Goal: Task Accomplishment & Management: Manage account settings

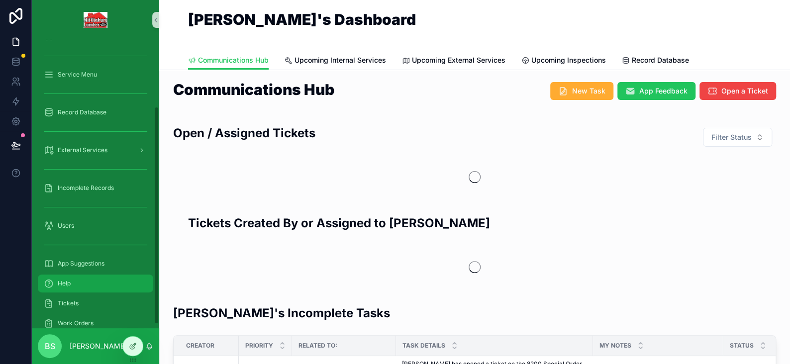
scroll to position [93, 0]
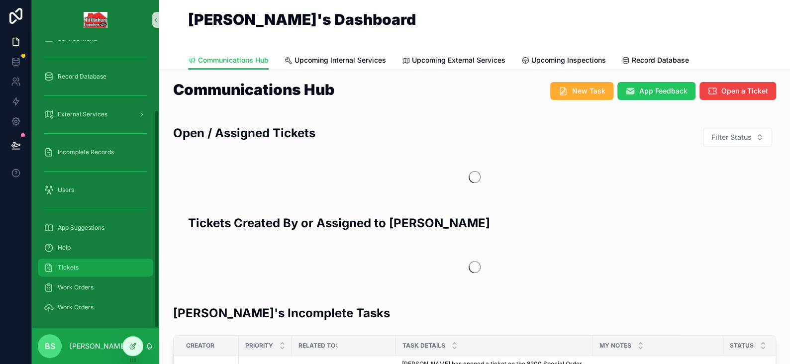
click at [76, 261] on div "Tickets" at bounding box center [95, 268] width 103 height 16
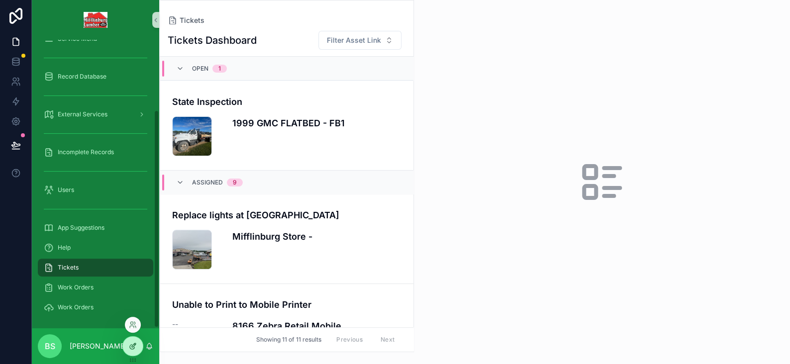
click at [133, 346] on icon at bounding box center [134, 345] width 4 height 4
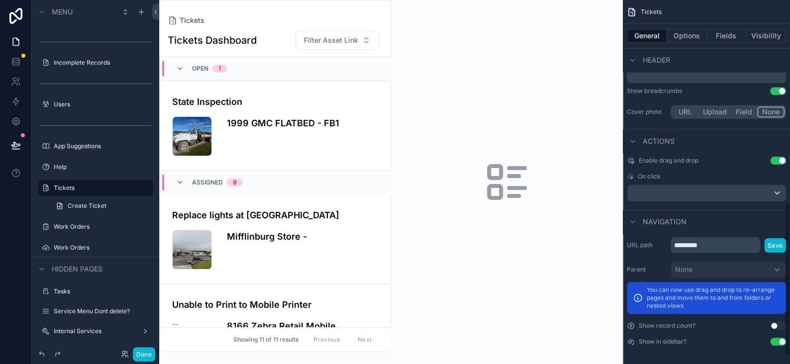
scroll to position [446, 0]
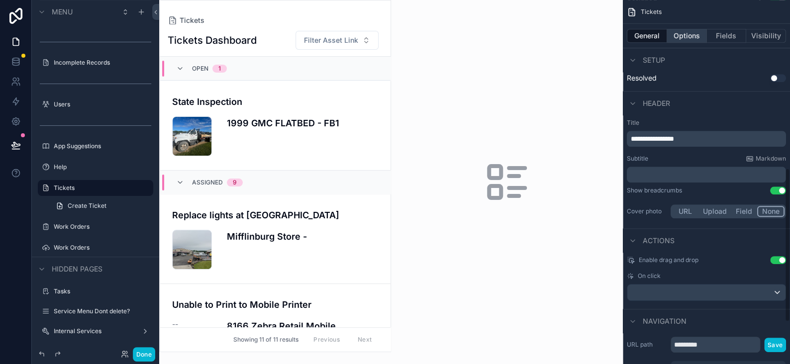
click at [680, 34] on button "Options" at bounding box center [687, 36] width 40 height 14
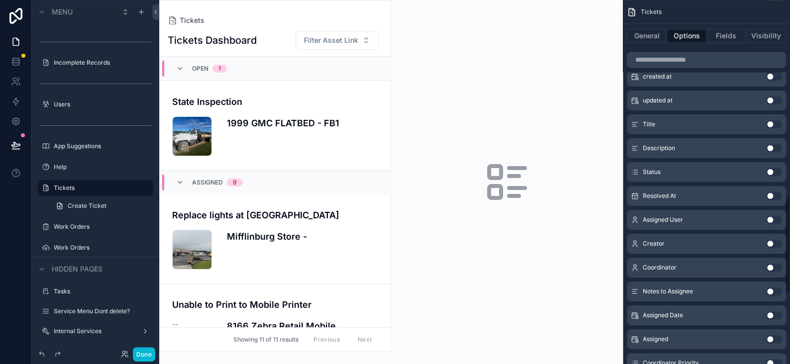
scroll to position [786, 0]
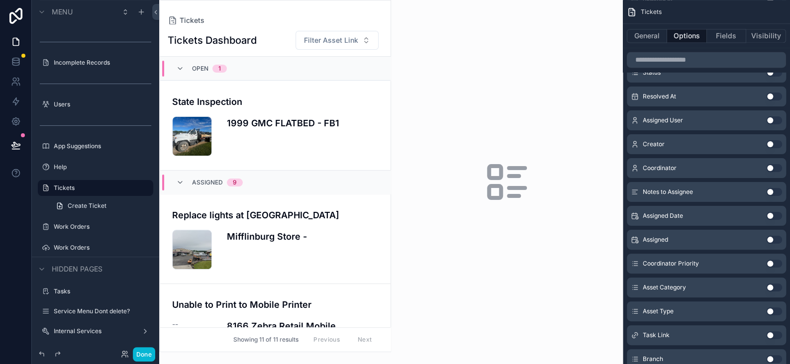
click at [769, 117] on button "Use setting" at bounding box center [774, 120] width 16 height 8
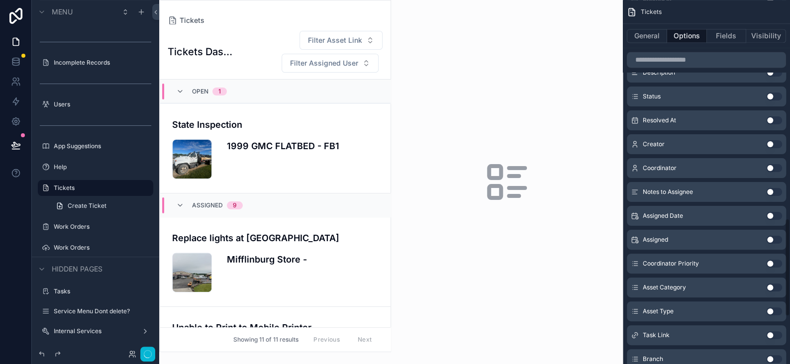
scroll to position [810, 0]
click at [329, 68] on div "scrollable content" at bounding box center [275, 175] width 231 height 351
click at [329, 68] on span "Filter Assigned User" at bounding box center [324, 63] width 68 height 10
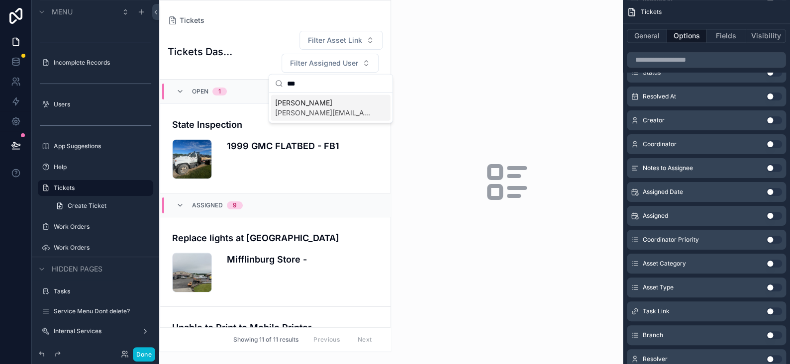
type input "***"
click at [303, 104] on span "[PERSON_NAME]" at bounding box center [325, 103] width 100 height 10
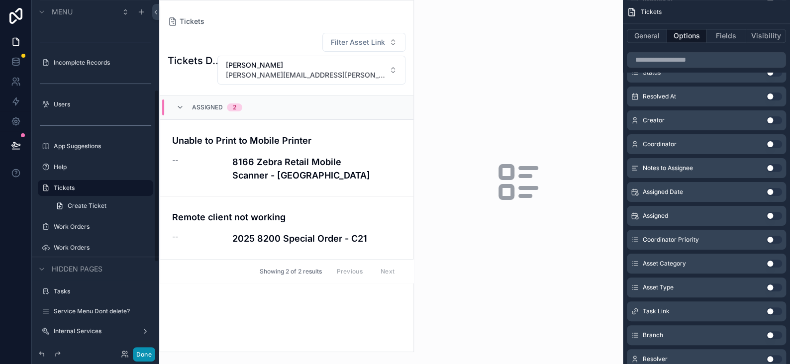
click at [139, 355] on button "Done" at bounding box center [144, 354] width 22 height 14
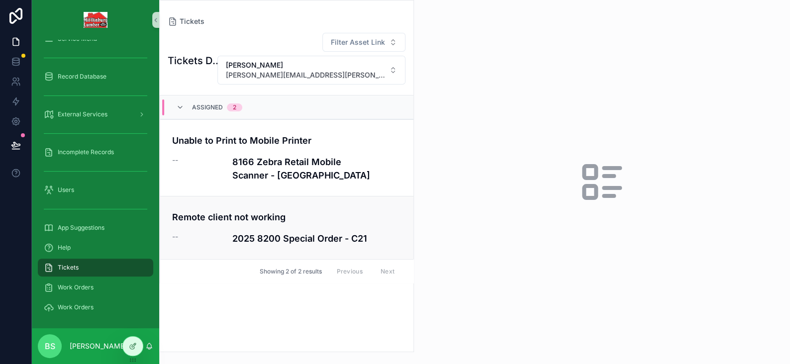
click at [272, 216] on h4 "Remote client not working" at bounding box center [286, 216] width 229 height 13
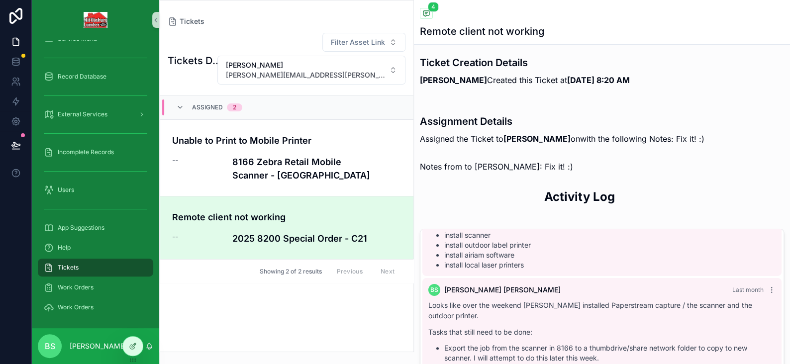
scroll to position [299, 0]
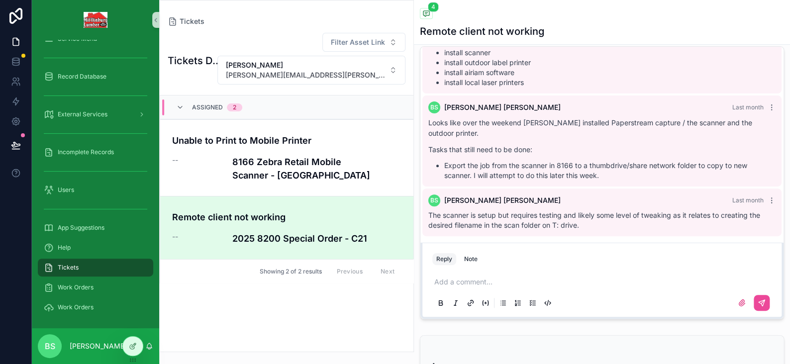
click at [477, 287] on p "scrollable content" at bounding box center [603, 282] width 339 height 10
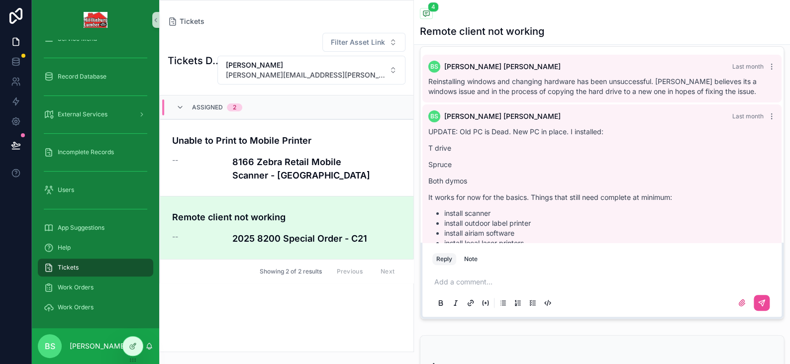
scroll to position [0, 0]
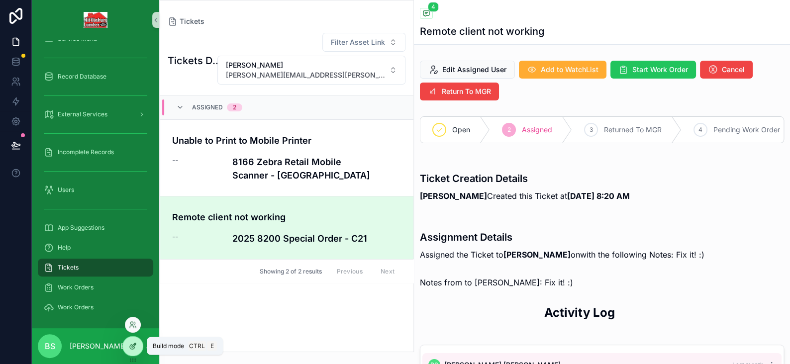
click at [135, 341] on div at bounding box center [133, 346] width 20 height 19
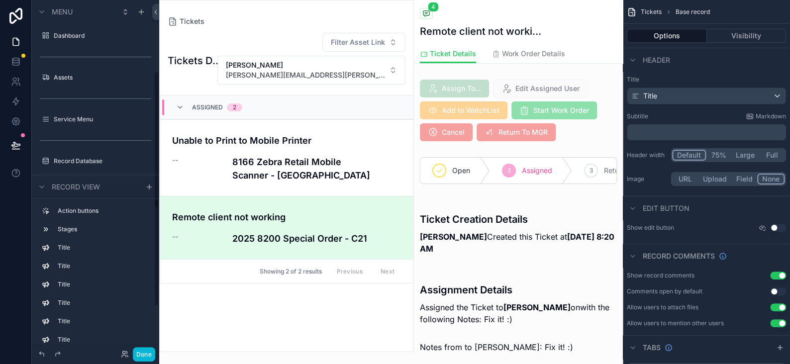
scroll to position [182, 0]
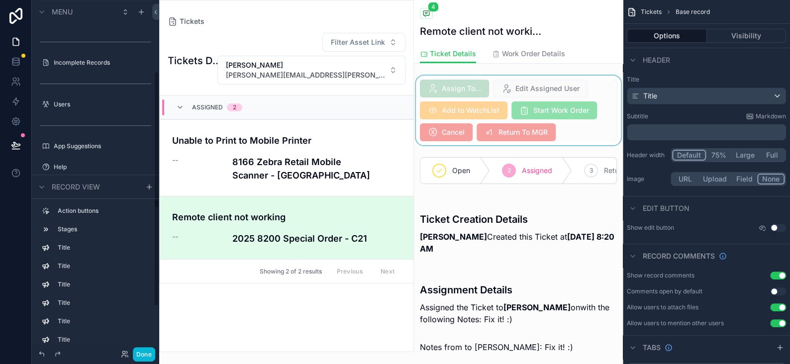
click at [493, 96] on div "scrollable content" at bounding box center [518, 111] width 209 height 70
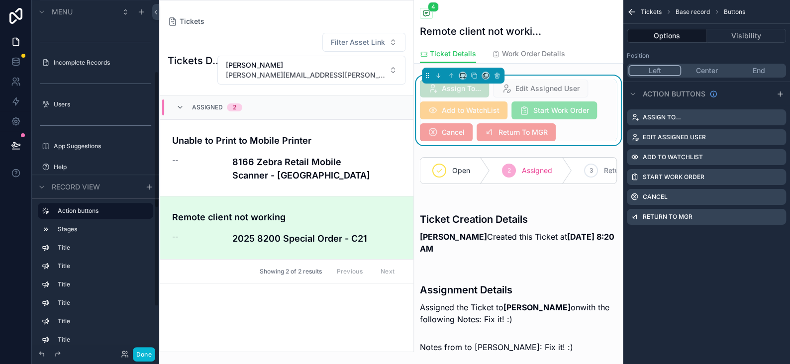
scroll to position [262, 0]
click at [778, 91] on icon "scrollable content" at bounding box center [780, 94] width 8 height 8
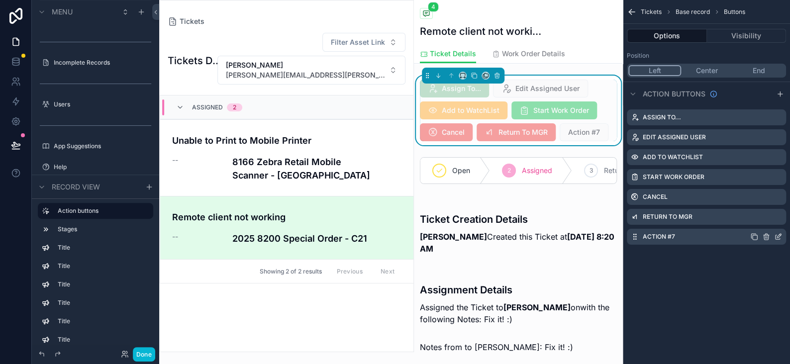
click at [777, 236] on icon "scrollable content" at bounding box center [779, 236] width 4 height 4
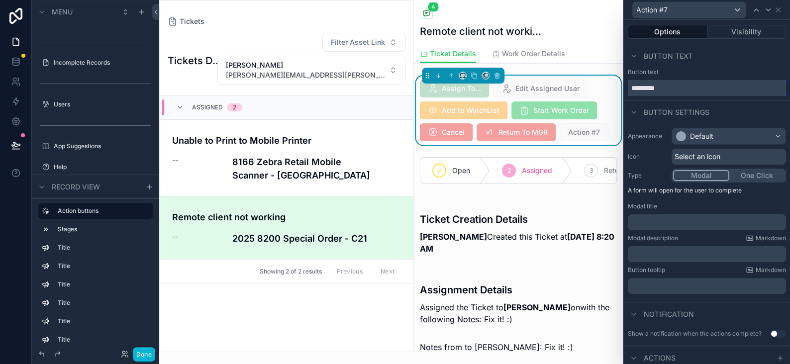
drag, startPoint x: 670, startPoint y: 89, endPoint x: 624, endPoint y: 89, distance: 45.8
click at [624, 89] on div "Button text *********" at bounding box center [707, 82] width 166 height 28
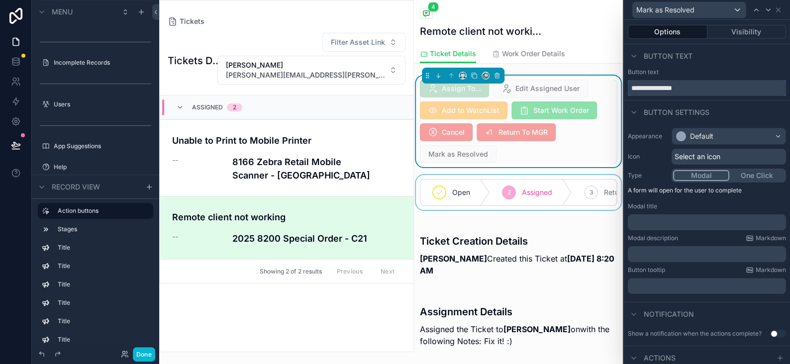
type input "**********"
drag, startPoint x: 481, startPoint y: 209, endPoint x: 582, endPoint y: 205, distance: 101.1
click at [582, 205] on div "scrollable content" at bounding box center [518, 192] width 209 height 35
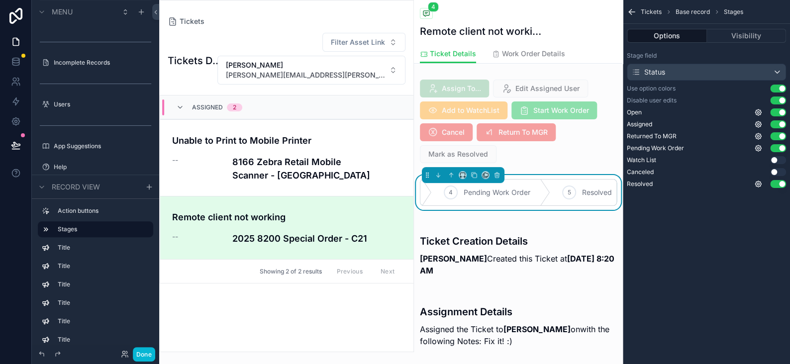
scroll to position [0, 273]
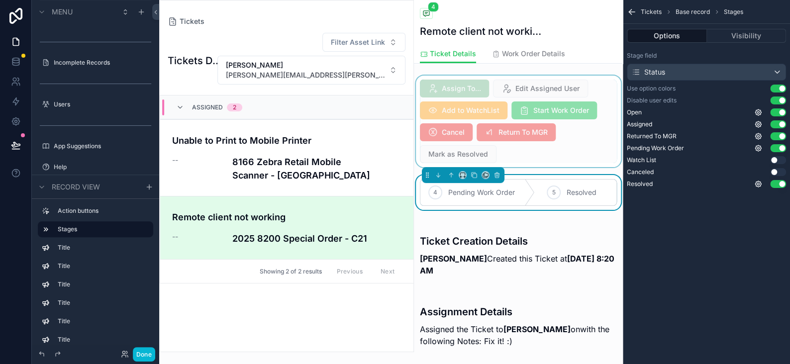
click at [595, 138] on div "scrollable content" at bounding box center [518, 122] width 209 height 92
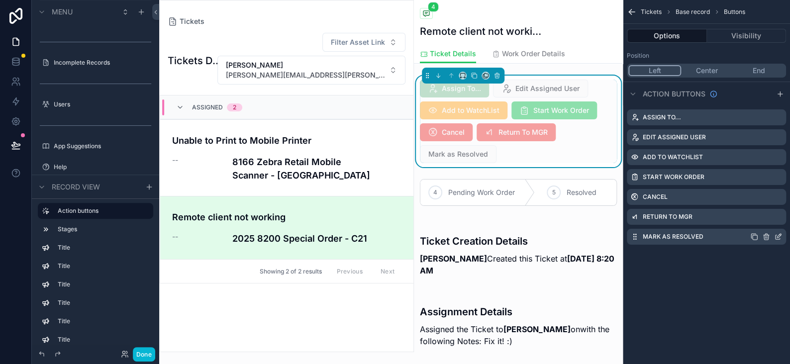
click at [777, 234] on icon "scrollable content" at bounding box center [778, 237] width 8 height 8
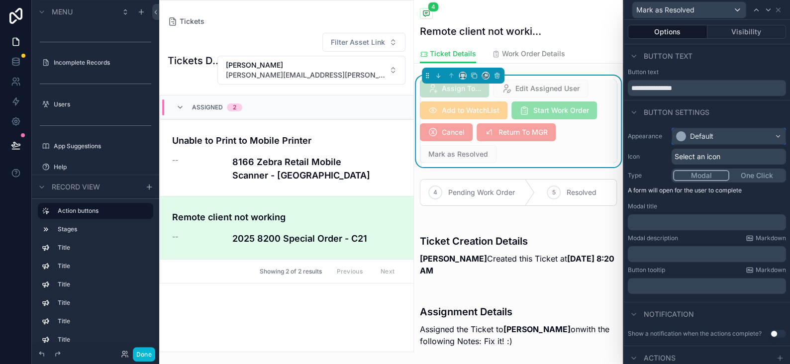
click at [686, 131] on div "Default" at bounding box center [694, 136] width 37 height 10
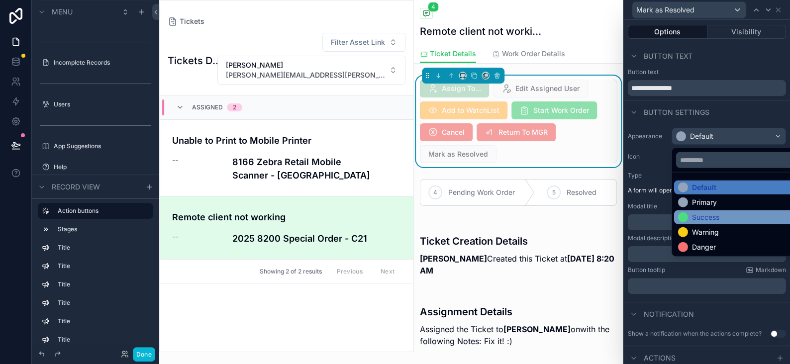
click at [704, 212] on div "Success" at bounding box center [705, 217] width 27 height 10
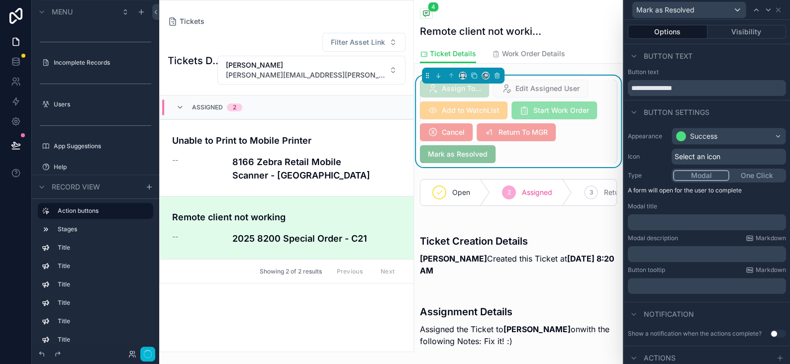
scroll to position [262, 0]
click at [699, 152] on span "Select an icon" at bounding box center [698, 157] width 46 height 10
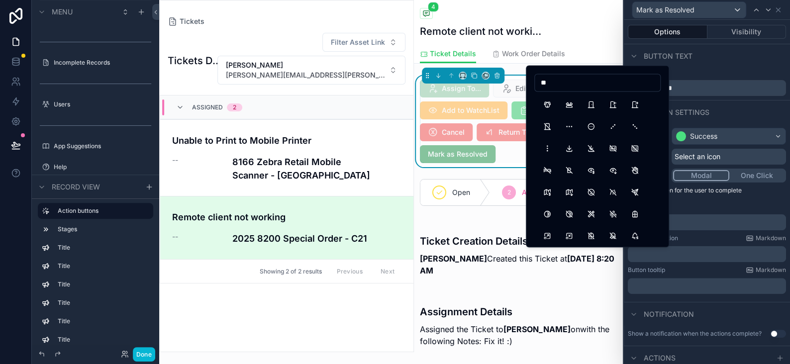
type input "*"
type input "******"
click at [611, 105] on button "Checkbox" at bounding box center [613, 105] width 18 height 18
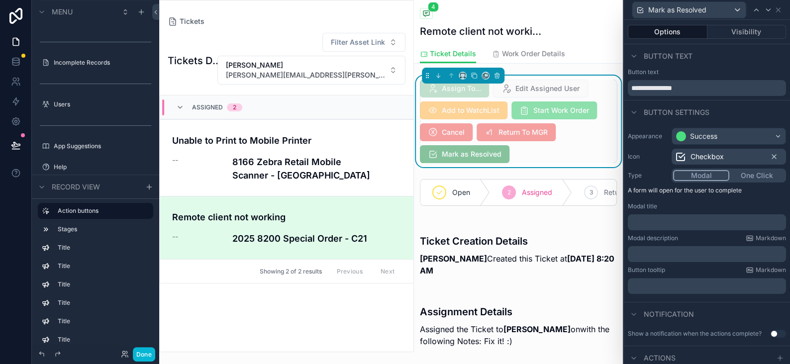
click at [752, 177] on button "One Click" at bounding box center [756, 175] width 55 height 11
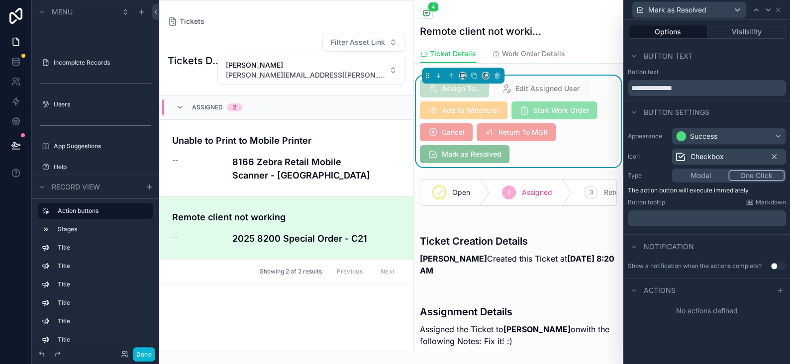
click at [711, 177] on button "Modal" at bounding box center [700, 175] width 55 height 11
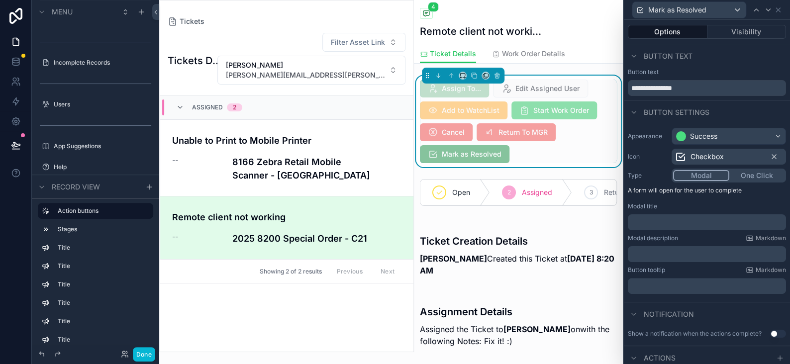
click at [678, 220] on p "﻿" at bounding box center [708, 222] width 152 height 10
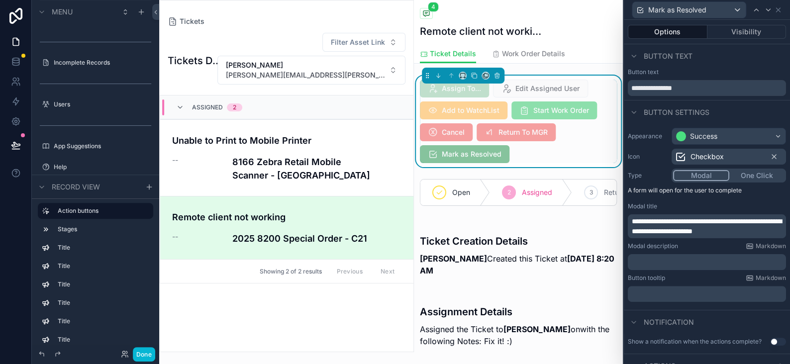
scroll to position [0, 0]
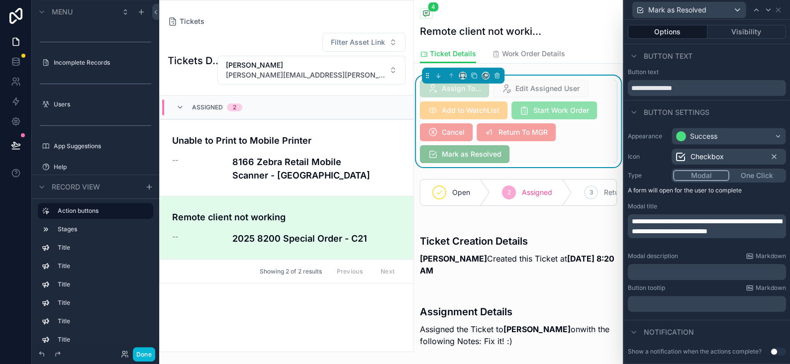
click at [700, 230] on span "**********" at bounding box center [707, 226] width 150 height 17
click at [698, 231] on span "**********" at bounding box center [707, 226] width 150 height 17
drag, startPoint x: 700, startPoint y: 231, endPoint x: 711, endPoint y: 242, distance: 15.1
click at [711, 236] on p "**********" at bounding box center [708, 226] width 152 height 20
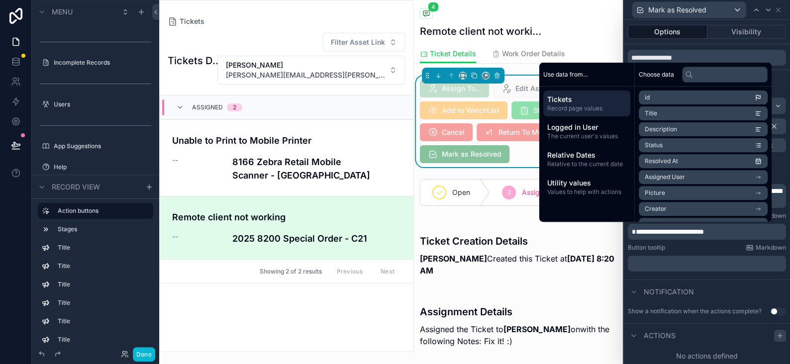
drag, startPoint x: 773, startPoint y: 335, endPoint x: 769, endPoint y: 339, distance: 5.6
click at [778, 336] on icon at bounding box center [780, 336] width 4 height 0
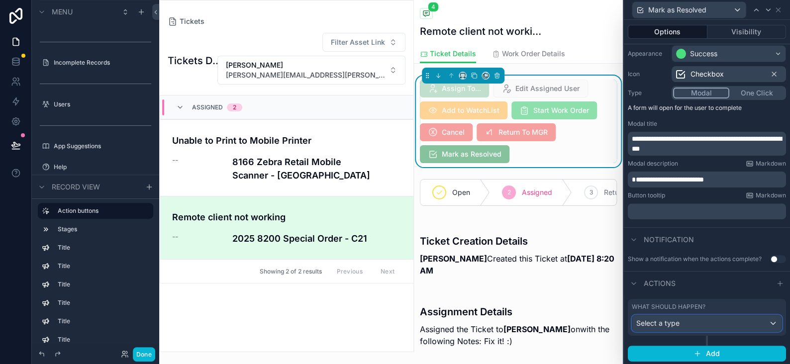
click at [661, 320] on span "Select a type" at bounding box center [657, 323] width 43 height 8
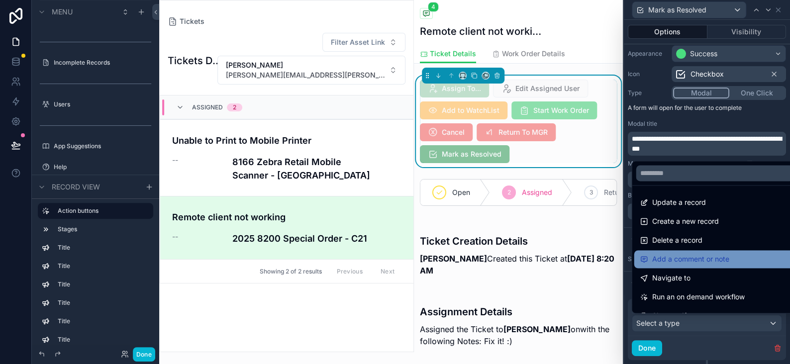
click at [664, 203] on span "Update a record" at bounding box center [679, 203] width 54 height 12
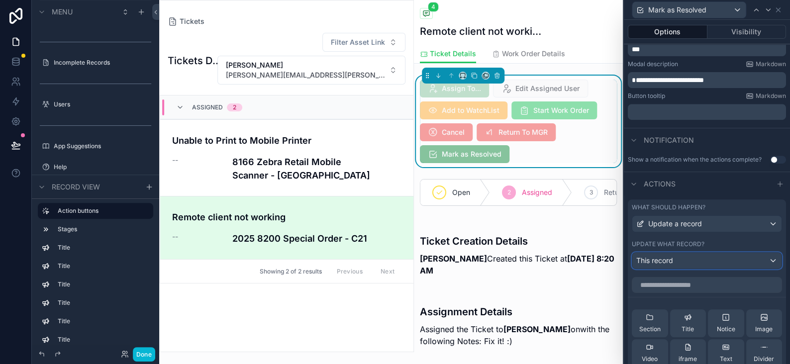
click at [662, 260] on span "This record" at bounding box center [654, 261] width 37 height 10
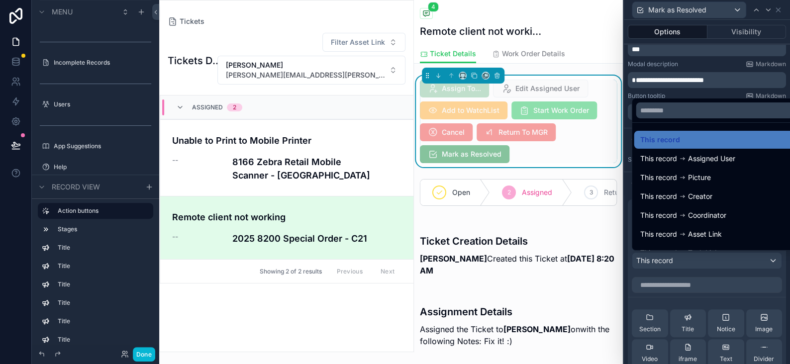
click at [662, 260] on div at bounding box center [707, 182] width 166 height 364
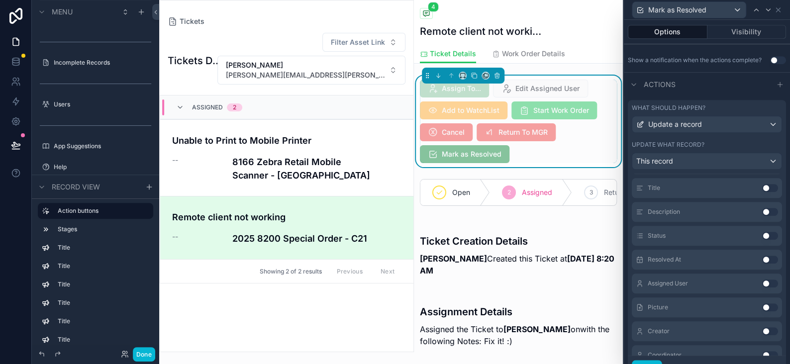
click at [762, 235] on button "Use setting" at bounding box center [770, 236] width 16 height 8
click at [762, 234] on button "Use setting" at bounding box center [770, 236] width 16 height 8
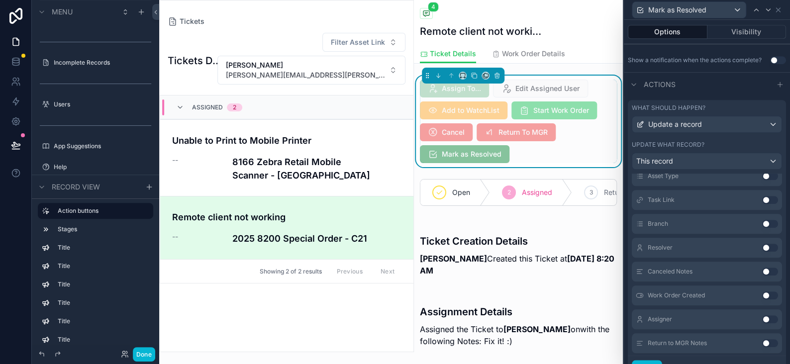
click at [762, 246] on button "Use setting" at bounding box center [770, 248] width 16 height 8
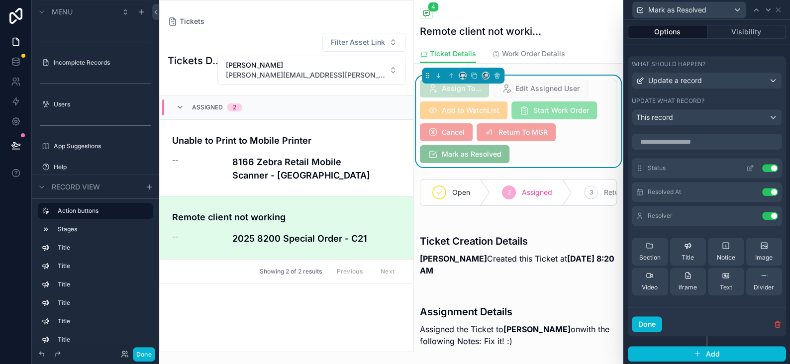
click at [746, 166] on icon at bounding box center [750, 168] width 8 height 8
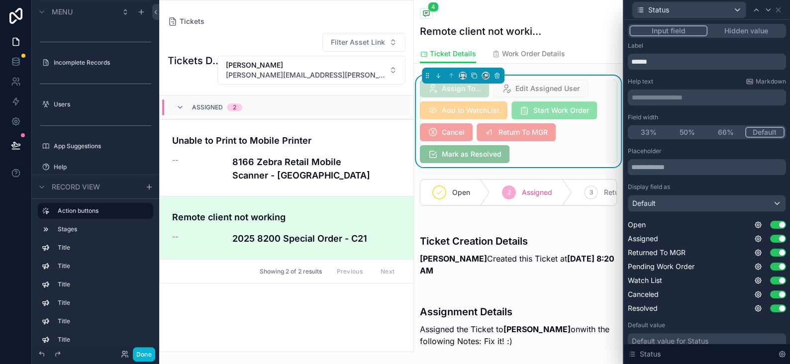
click at [726, 30] on button "Hidden value" at bounding box center [746, 30] width 77 height 11
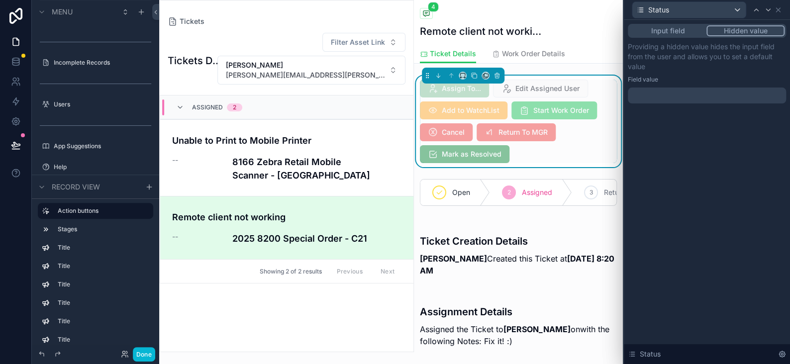
click at [681, 102] on div at bounding box center [707, 96] width 158 height 16
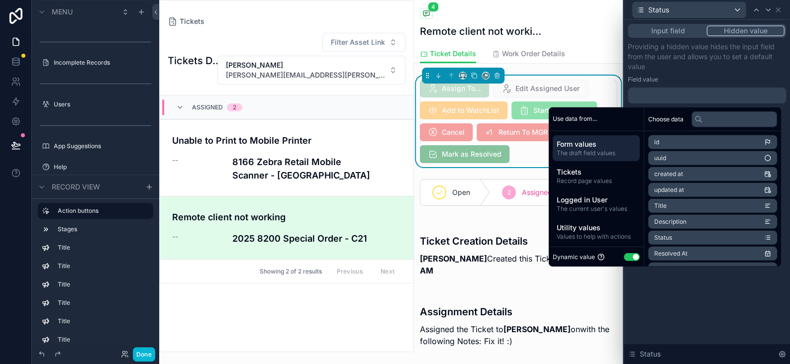
click at [624, 255] on button "Use setting" at bounding box center [632, 257] width 16 height 8
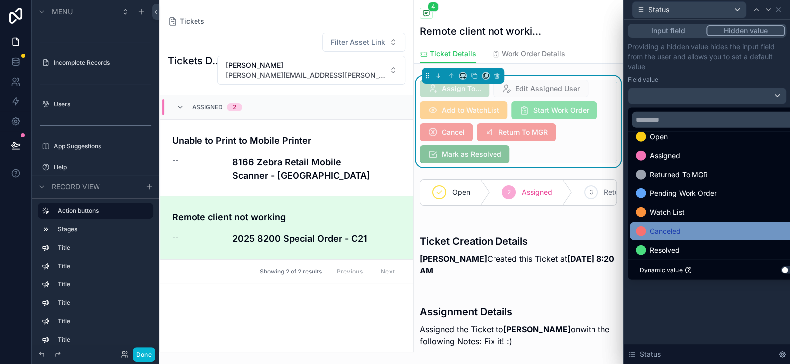
scroll to position [19, 0]
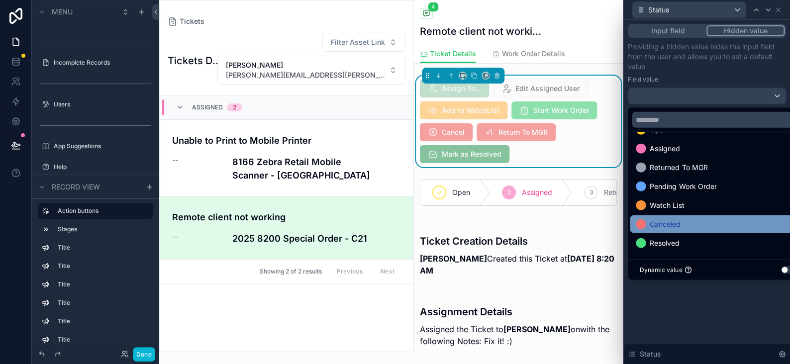
click at [661, 240] on span "Resolved" at bounding box center [665, 243] width 30 height 12
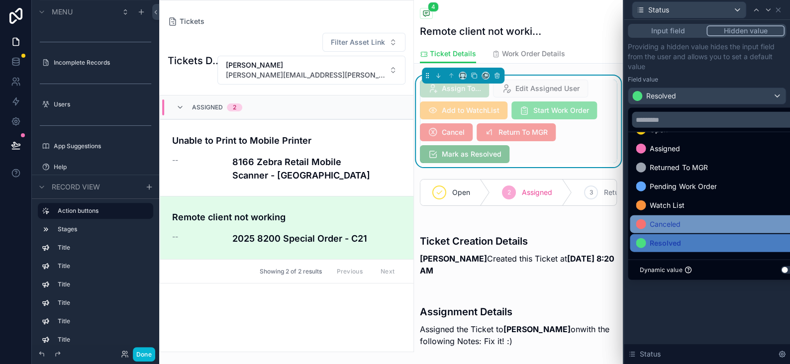
scroll to position [262, 0]
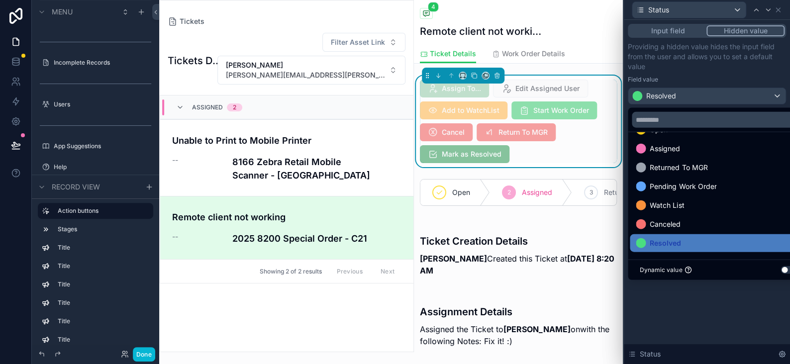
click at [726, 301] on div "Input field Hidden value Providing a hidden value hides the input field from th…" at bounding box center [707, 192] width 166 height 344
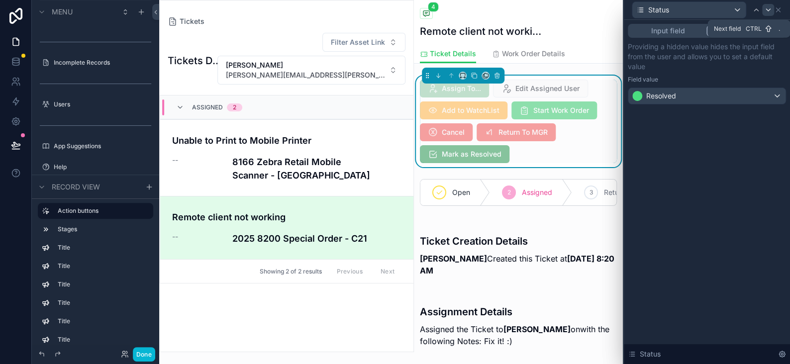
click at [765, 10] on icon at bounding box center [768, 10] width 8 height 8
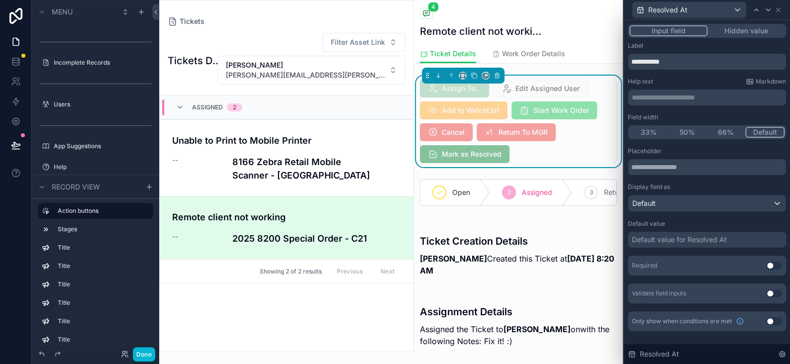
click at [759, 22] on div "**********" at bounding box center [707, 187] width 166 height 335
click at [758, 27] on button "Hidden value" at bounding box center [746, 30] width 77 height 11
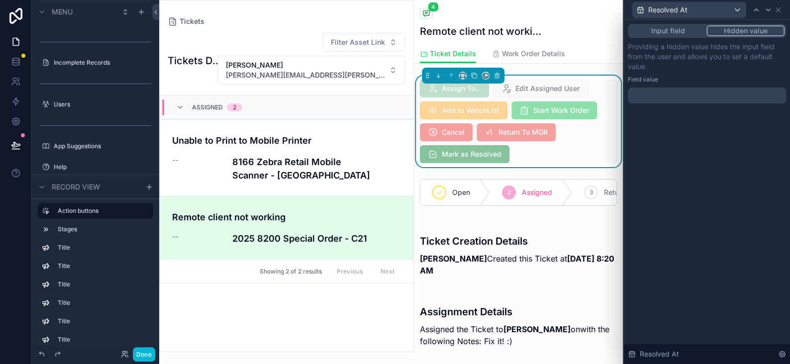
click at [655, 93] on div at bounding box center [707, 96] width 158 height 16
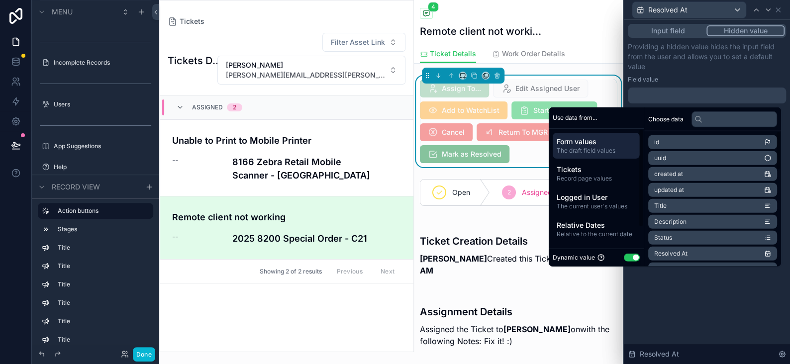
click at [658, 251] on span "Resolved At" at bounding box center [670, 254] width 33 height 8
click at [629, 259] on button "Use setting" at bounding box center [632, 258] width 16 height 8
select select "****"
select select "*"
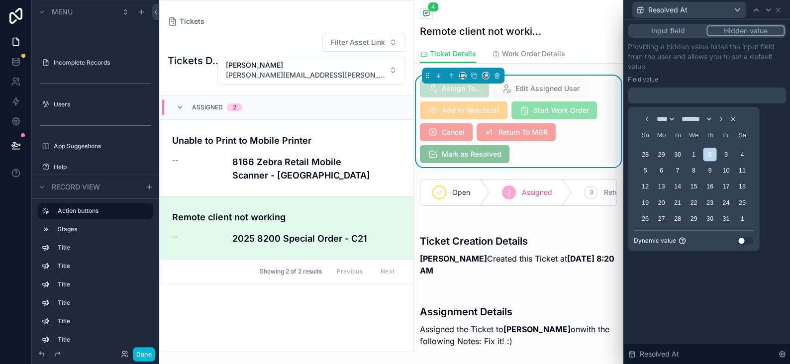
click at [742, 241] on button "Use setting" at bounding box center [745, 241] width 16 height 8
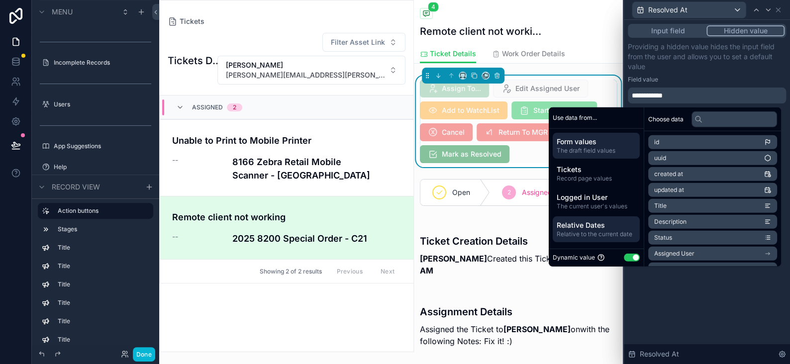
click at [577, 224] on span "Relative Dates" at bounding box center [596, 225] width 79 height 10
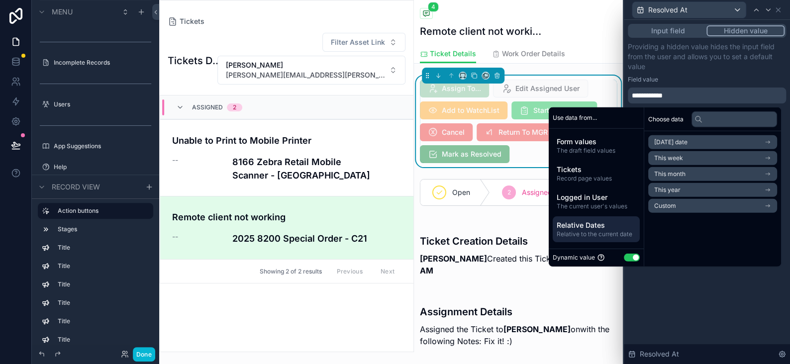
click at [691, 141] on li "[DATE] date" at bounding box center [712, 142] width 129 height 14
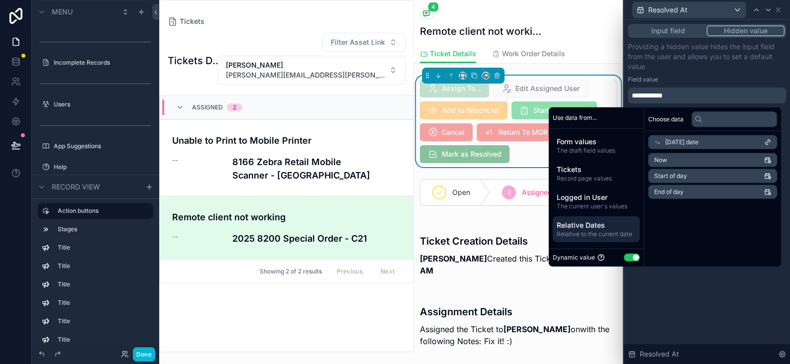
click at [667, 160] on li "Now" at bounding box center [712, 160] width 129 height 14
click at [719, 305] on div "Input field Hidden value Providing a hidden value hides the input field from th…" at bounding box center [707, 192] width 166 height 344
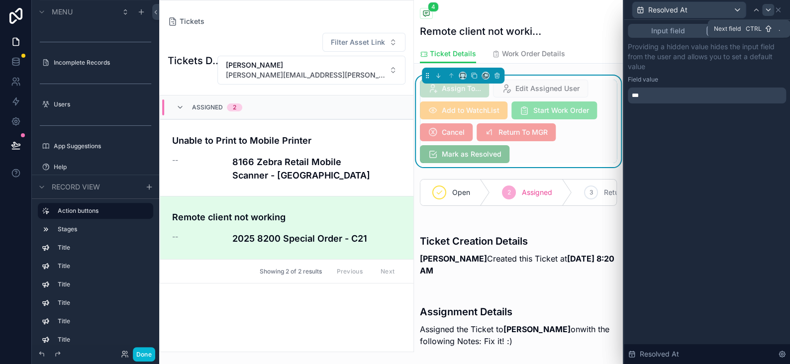
click at [767, 10] on icon at bounding box center [768, 10] width 8 height 8
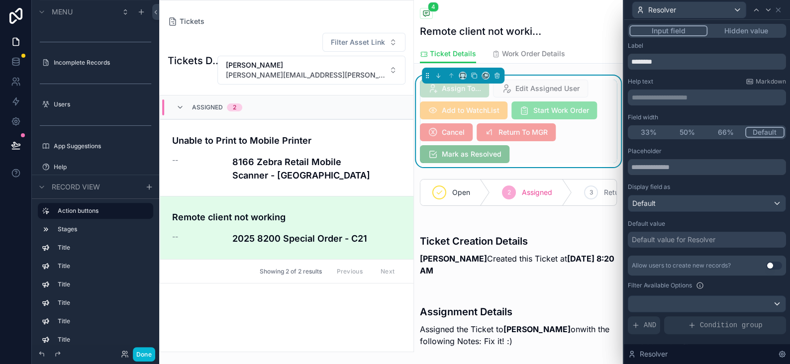
click at [725, 32] on button "Hidden value" at bounding box center [746, 30] width 77 height 11
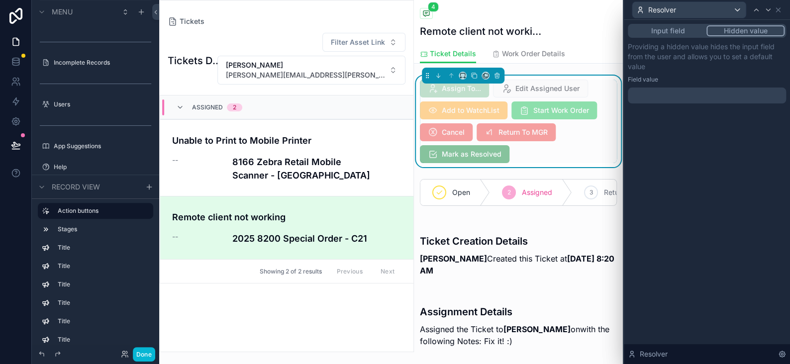
click at [649, 92] on div at bounding box center [707, 96] width 158 height 16
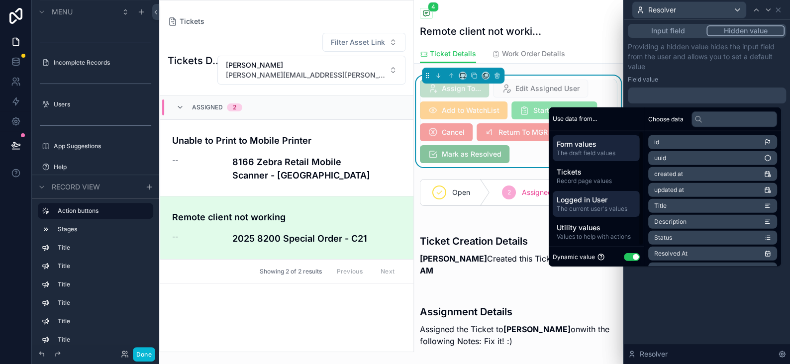
click at [586, 196] on span "Logged in User" at bounding box center [596, 200] width 79 height 10
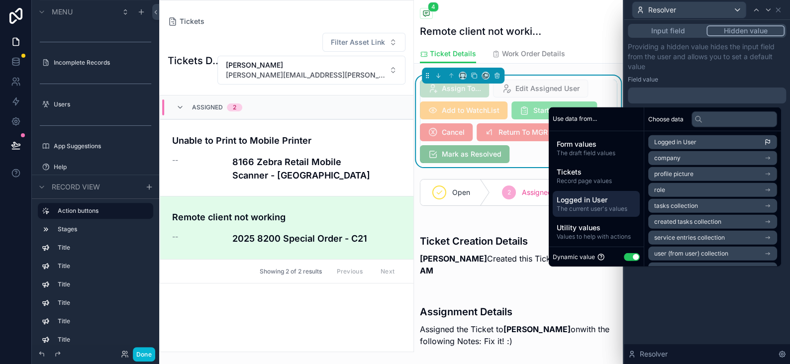
click at [693, 143] on li "Logged in User" at bounding box center [712, 142] width 129 height 14
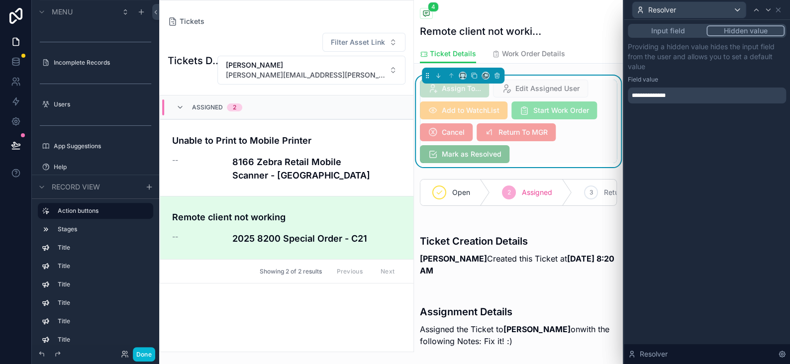
drag, startPoint x: 702, startPoint y: 283, endPoint x: 698, endPoint y: 287, distance: 6.0
click at [702, 283] on div "**********" at bounding box center [707, 192] width 166 height 344
click at [777, 11] on icon at bounding box center [778, 10] width 8 height 8
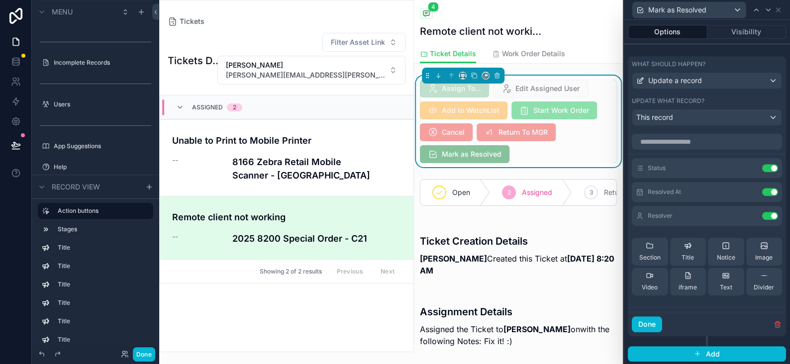
scroll to position [149, 0]
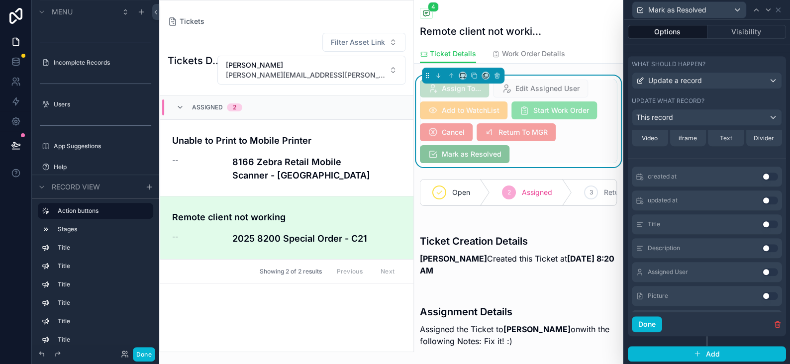
click at [650, 331] on div "Done" at bounding box center [707, 324] width 158 height 24
click at [650, 326] on button "Done" at bounding box center [647, 324] width 30 height 16
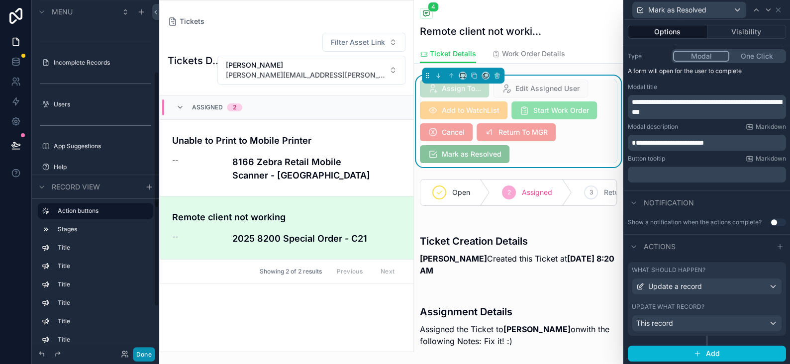
click at [147, 350] on button "Done" at bounding box center [144, 354] width 22 height 14
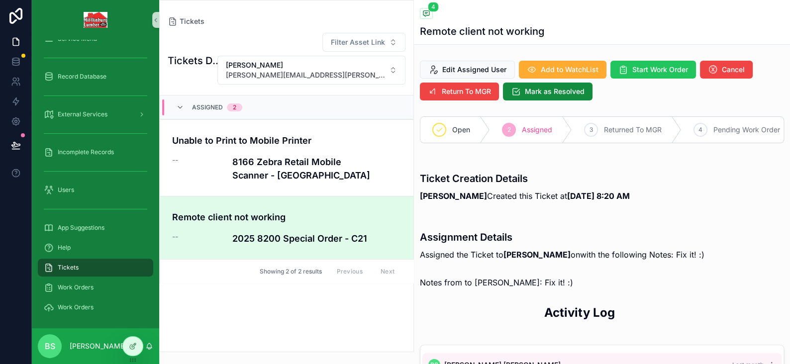
scroll to position [161, 0]
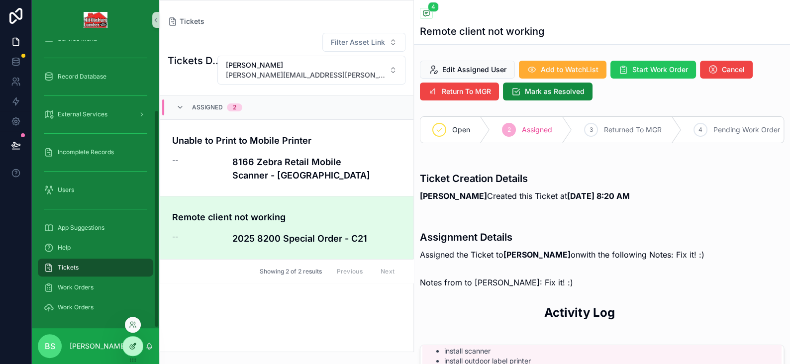
click at [129, 343] on icon at bounding box center [133, 346] width 8 height 8
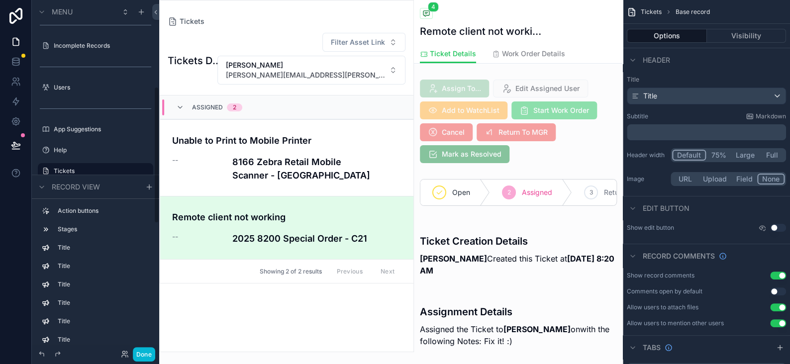
scroll to position [299, 0]
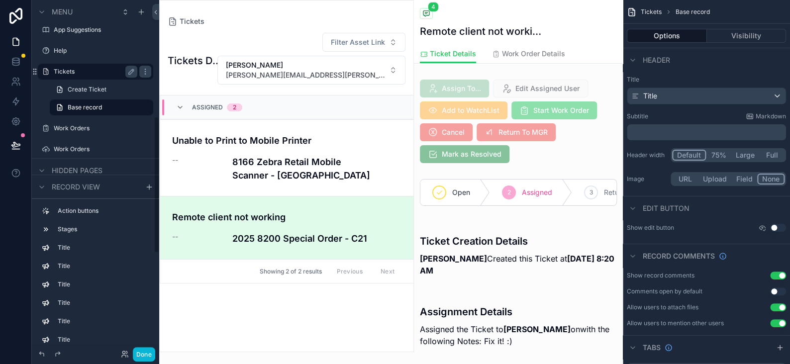
click at [69, 70] on label "Tickets" at bounding box center [94, 72] width 80 height 8
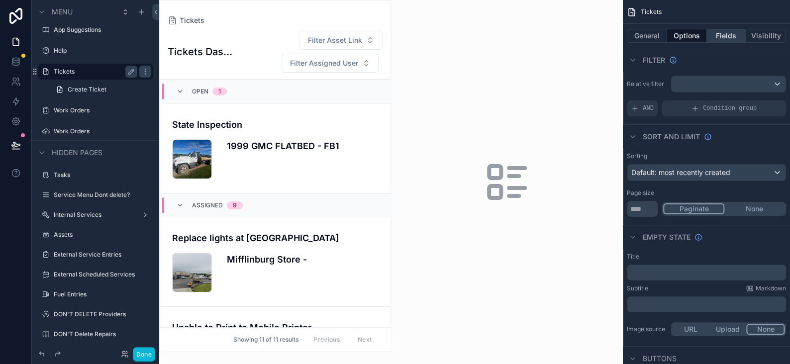
click at [723, 33] on button "Fields" at bounding box center [727, 36] width 40 height 14
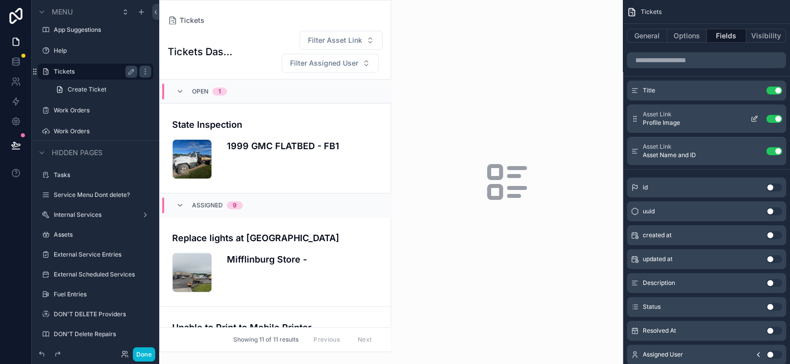
click at [754, 115] on icon "scrollable content" at bounding box center [754, 119] width 8 height 8
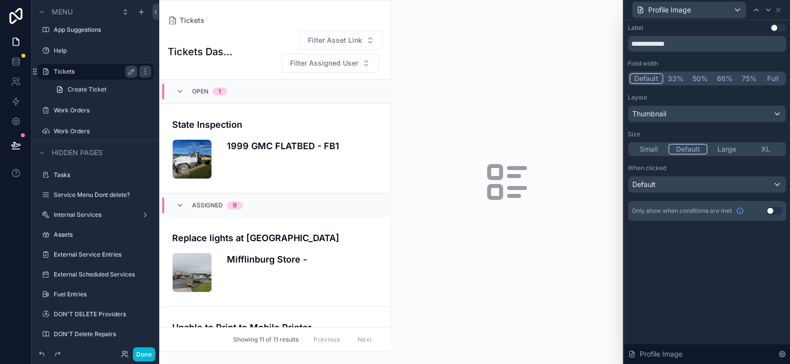
click at [777, 210] on button "Use setting" at bounding box center [774, 211] width 16 height 8
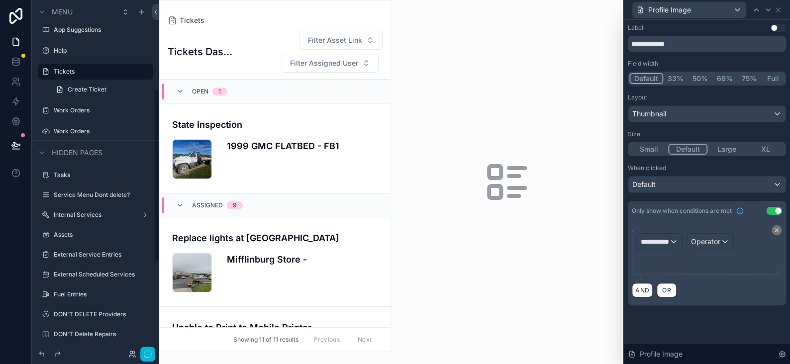
scroll to position [182, 0]
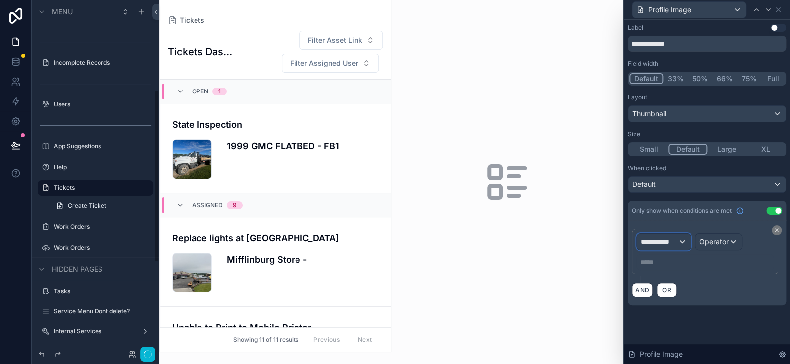
click at [658, 241] on span "**********" at bounding box center [659, 242] width 37 height 10
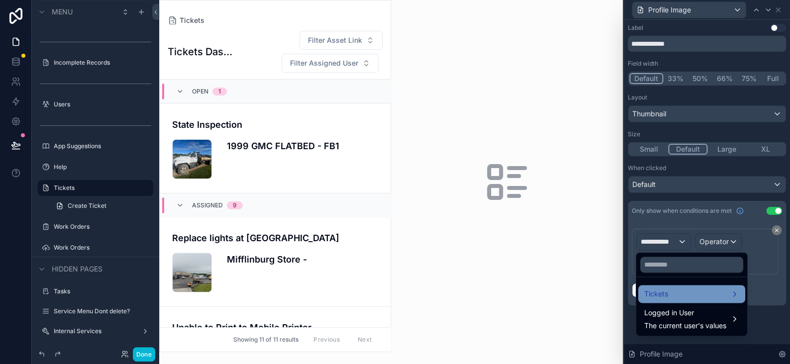
click at [657, 294] on span "Tickets" at bounding box center [656, 294] width 24 height 12
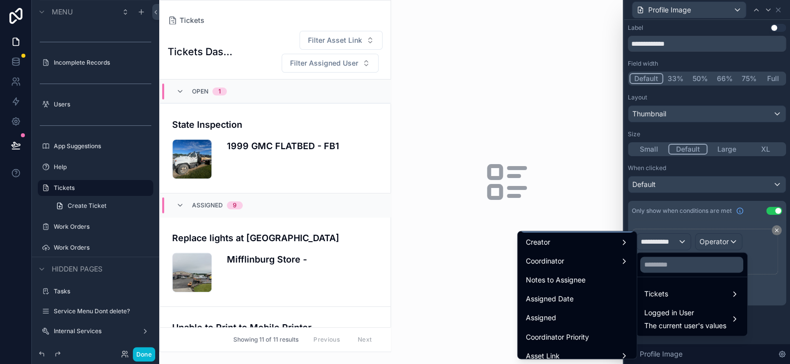
scroll to position [199, 0]
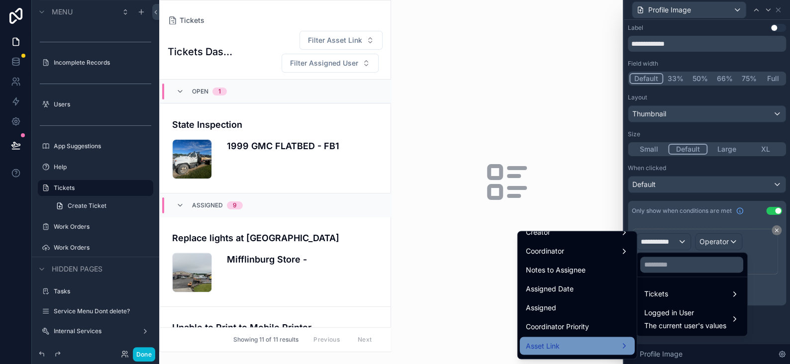
click at [543, 347] on span "Asset Link" at bounding box center [543, 346] width 34 height 12
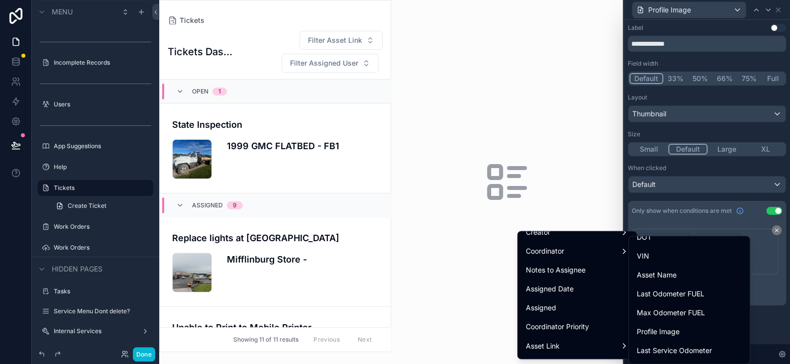
scroll to position [248, 0]
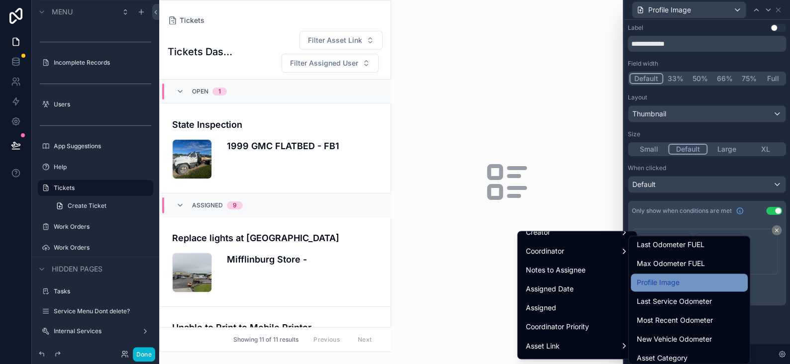
click at [671, 284] on span "Profile Image" at bounding box center [658, 283] width 43 height 12
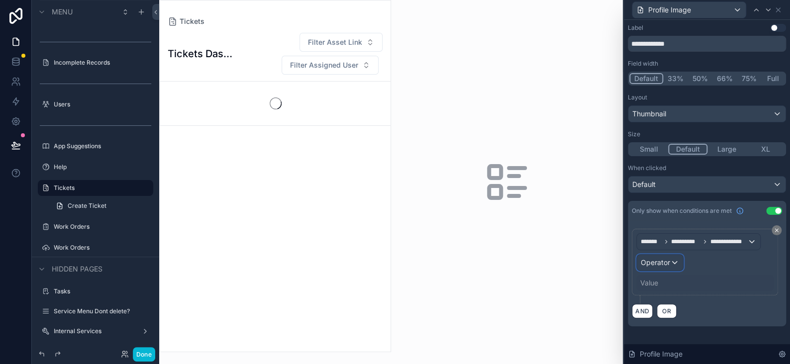
click at [677, 262] on div "Operator" at bounding box center [660, 263] width 46 height 16
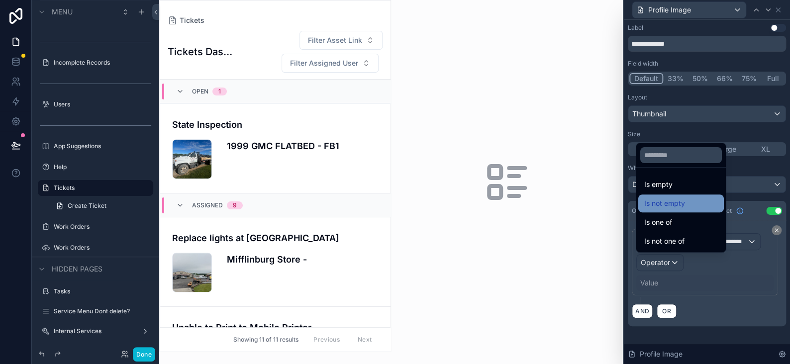
click at [672, 204] on span "Is not empty" at bounding box center [664, 204] width 41 height 12
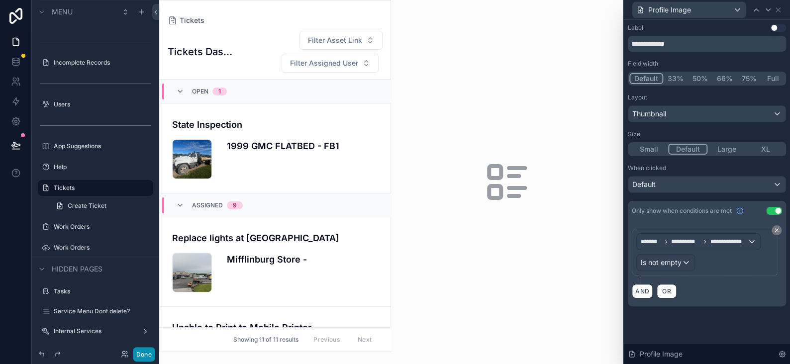
click at [137, 352] on button "Done" at bounding box center [144, 354] width 22 height 14
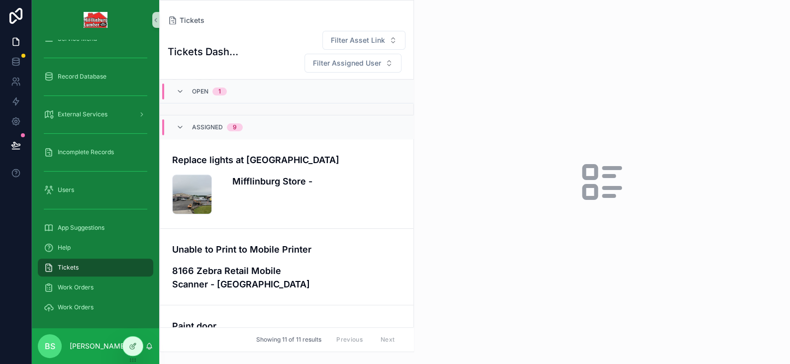
scroll to position [0, 0]
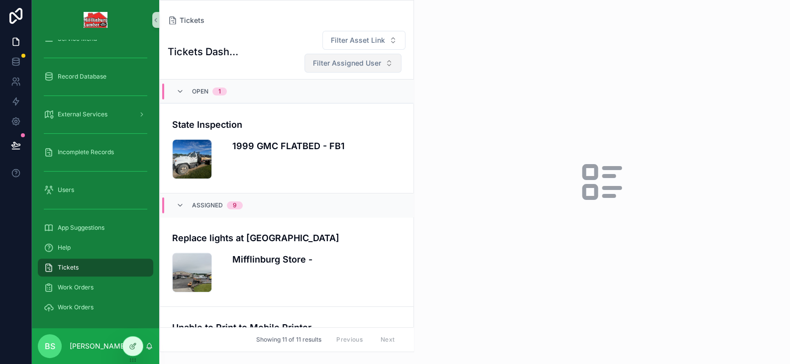
click at [367, 63] on span "Filter Assigned User" at bounding box center [347, 63] width 68 height 10
type input "***"
click at [326, 110] on span "[PERSON_NAME][EMAIL_ADDRESS][PERSON_NAME][DOMAIN_NAME]" at bounding box center [348, 113] width 100 height 10
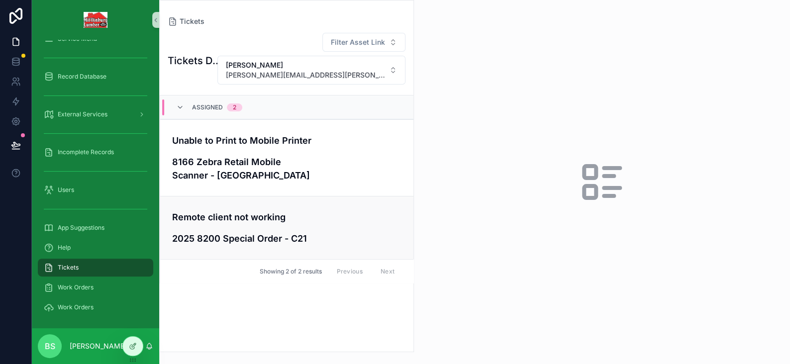
click at [256, 217] on h4 "Remote client not working" at bounding box center [286, 216] width 229 height 13
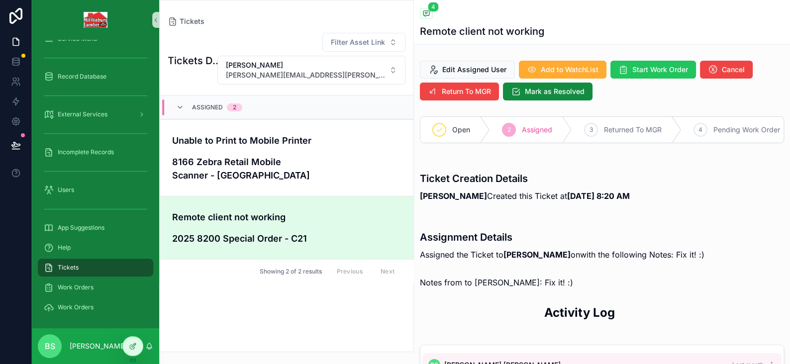
scroll to position [161, 0]
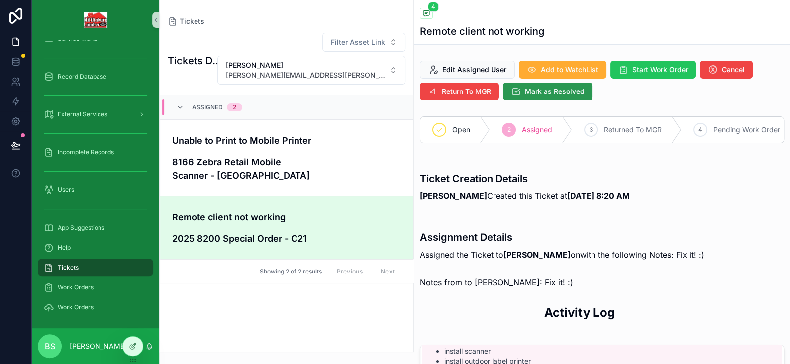
click at [566, 94] on span "Mark as Resolved" at bounding box center [555, 92] width 60 height 10
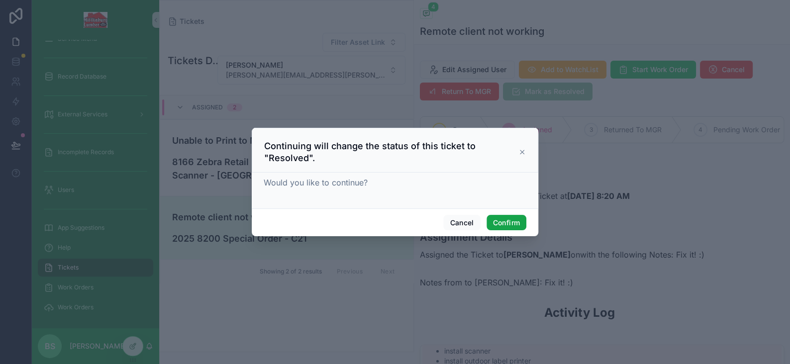
click at [511, 219] on button "Confirm" at bounding box center [507, 223] width 40 height 16
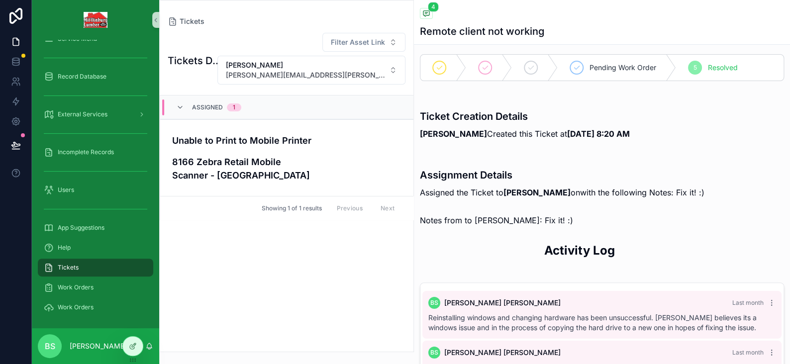
scroll to position [0, 0]
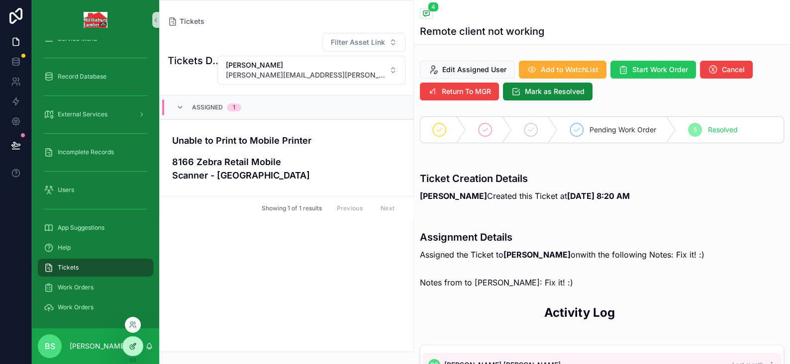
click at [129, 343] on icon at bounding box center [133, 346] width 8 height 8
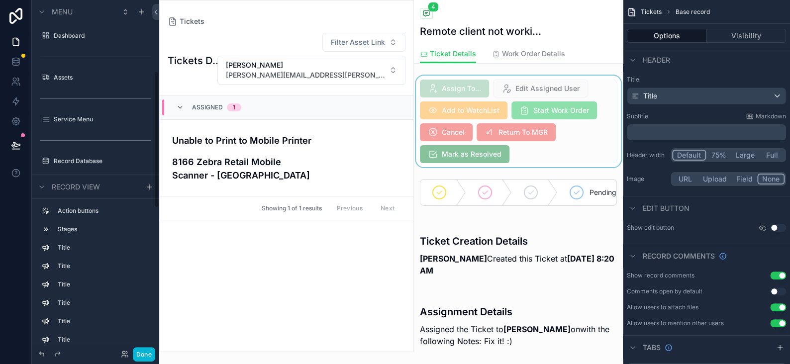
scroll to position [182, 0]
click at [537, 147] on div "scrollable content" at bounding box center [518, 122] width 209 height 92
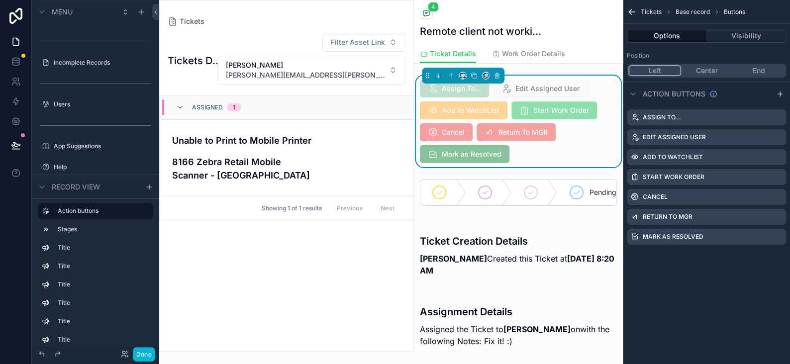
scroll to position [262, 0]
click at [777, 235] on icon "scrollable content" at bounding box center [778, 237] width 8 height 8
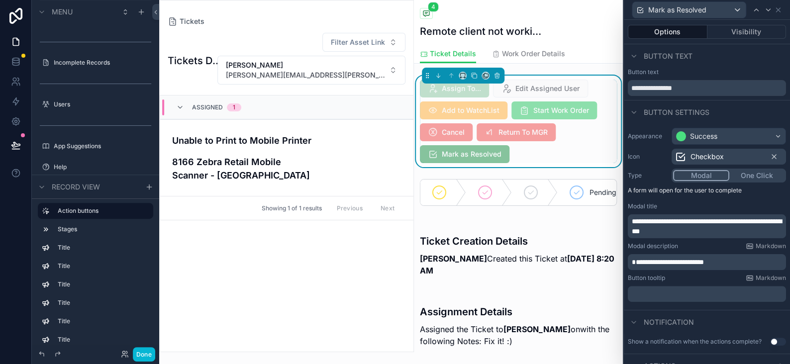
scroll to position [119, 0]
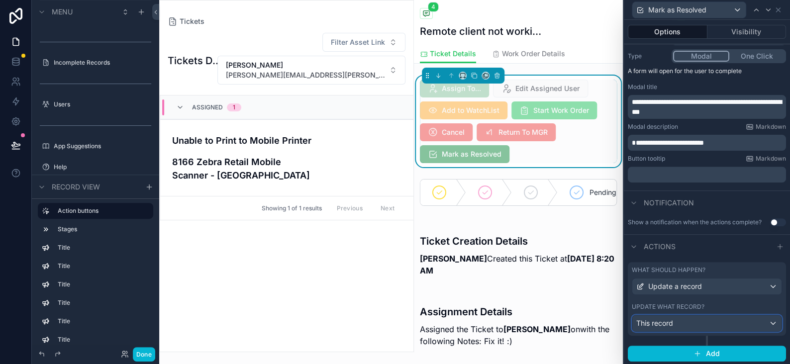
click at [706, 319] on div "This record" at bounding box center [706, 323] width 149 height 16
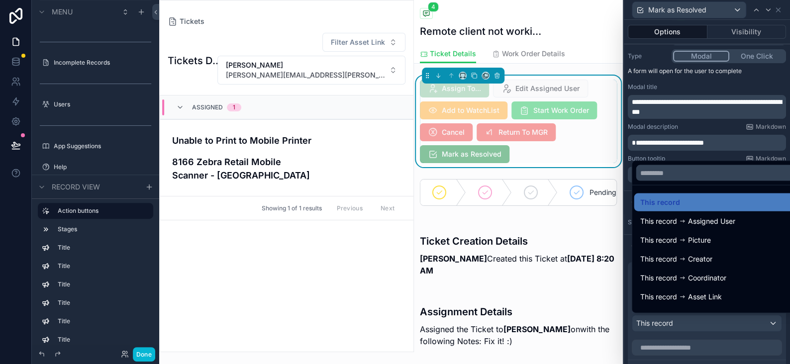
click at [706, 319] on div at bounding box center [707, 182] width 166 height 364
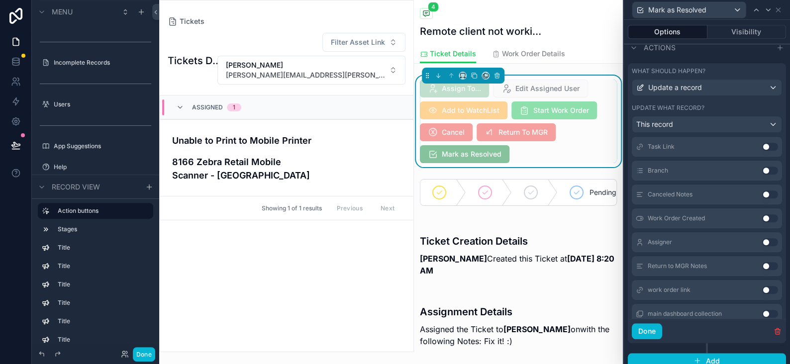
scroll to position [561, 0]
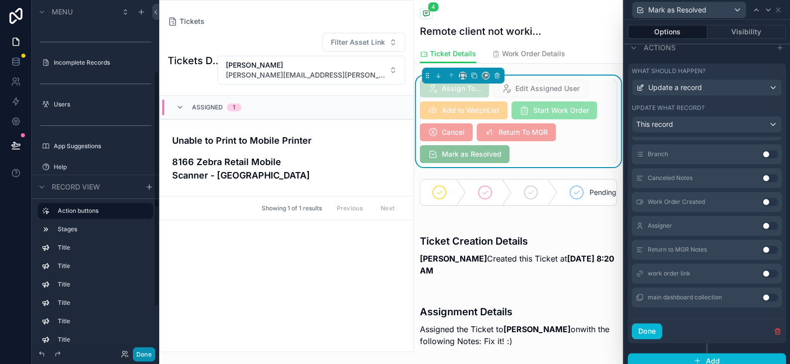
click at [145, 353] on button "Done" at bounding box center [144, 354] width 22 height 14
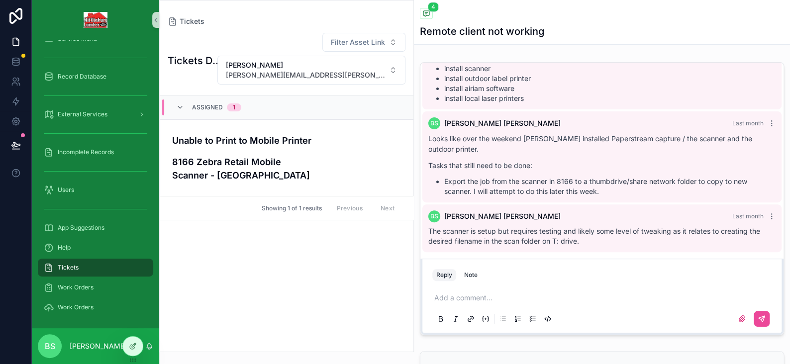
scroll to position [299, 0]
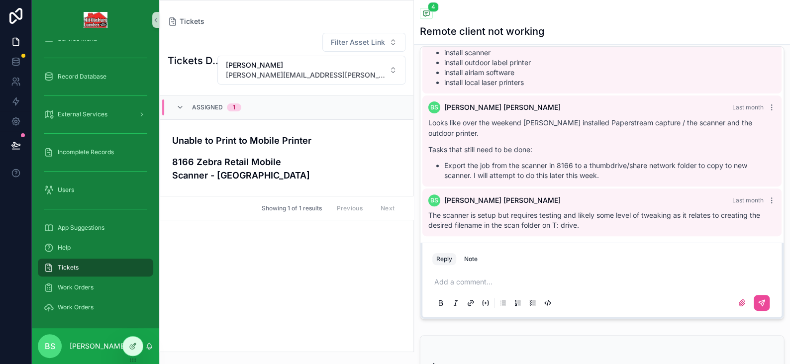
click at [488, 285] on p "scrollable content" at bounding box center [603, 282] width 339 height 10
click at [468, 282] on p "scrollable content" at bounding box center [603, 282] width 339 height 10
click at [451, 279] on span "**********" at bounding box center [452, 282] width 36 height 7
click at [506, 278] on p "**********" at bounding box center [603, 282] width 339 height 10
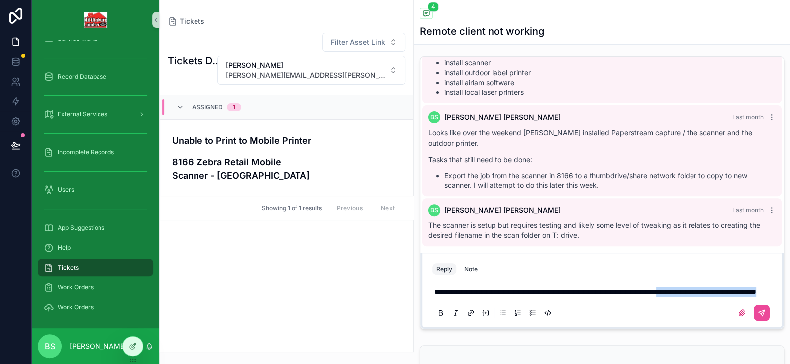
drag, startPoint x: 734, startPoint y: 284, endPoint x: 747, endPoint y: 293, distance: 15.7
click at [747, 293] on p "**********" at bounding box center [603, 292] width 339 height 10
click at [452, 292] on span "**********" at bounding box center [571, 292] width 275 height 7
click at [498, 291] on p "**********" at bounding box center [603, 292] width 339 height 10
click at [759, 313] on button "scrollable content" at bounding box center [762, 313] width 16 height 16
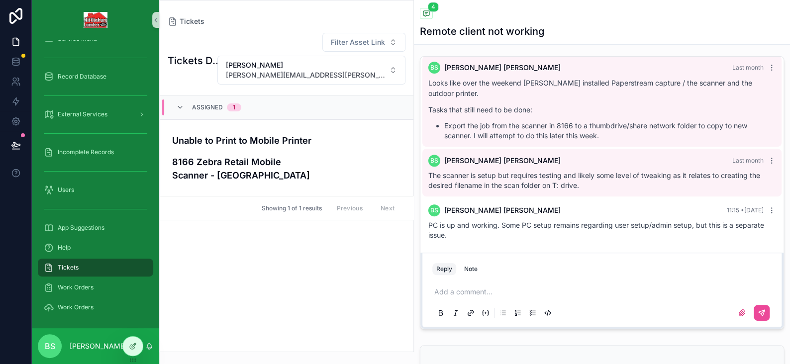
scroll to position [0, 0]
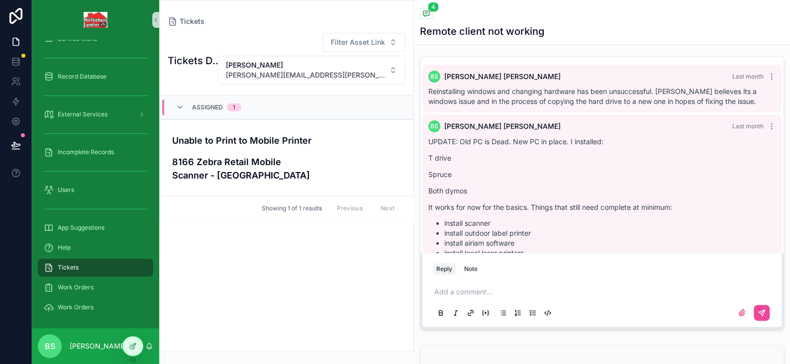
click at [298, 236] on div "Tickets Dashboard Filter Asset Link [PERSON_NAME] [PERSON_NAME][EMAIL_ADDRESS][…" at bounding box center [287, 188] width 254 height 325
click at [230, 155] on h4 "8166 Zebra Retail Mobile Scanner - [GEOGRAPHIC_DATA]" at bounding box center [256, 168] width 169 height 27
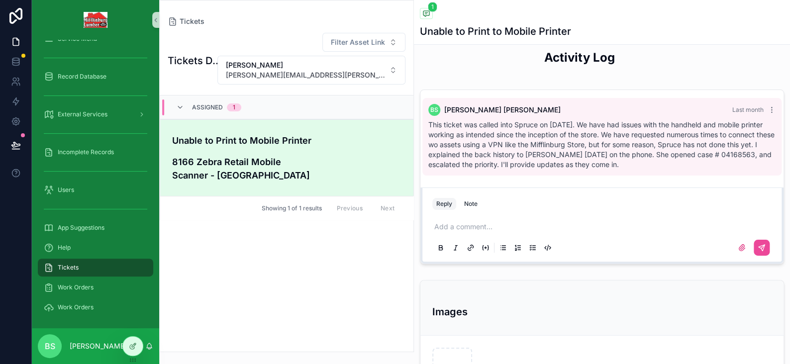
scroll to position [248, 0]
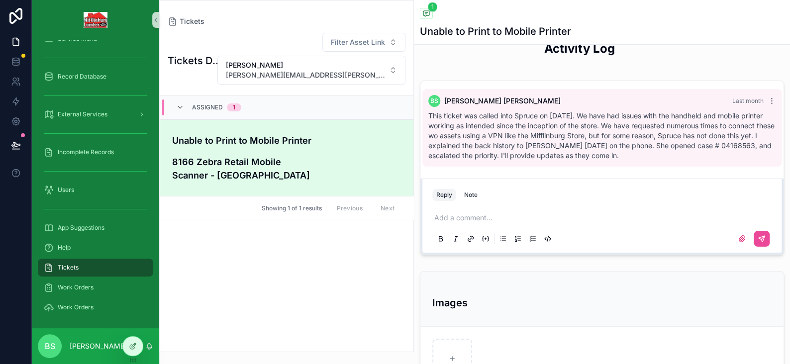
click at [451, 223] on p "scrollable content" at bounding box center [603, 218] width 339 height 10
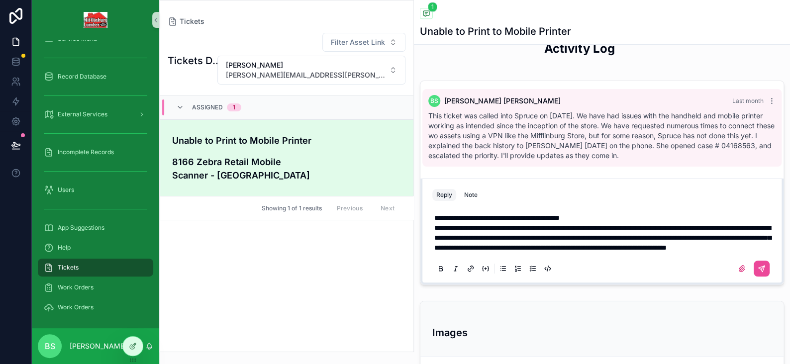
click at [560, 221] on span "**********" at bounding box center [496, 217] width 125 height 7
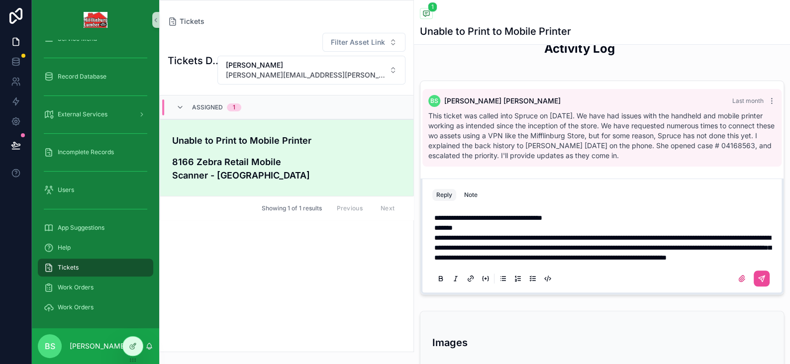
click at [472, 221] on span "**********" at bounding box center [488, 217] width 108 height 7
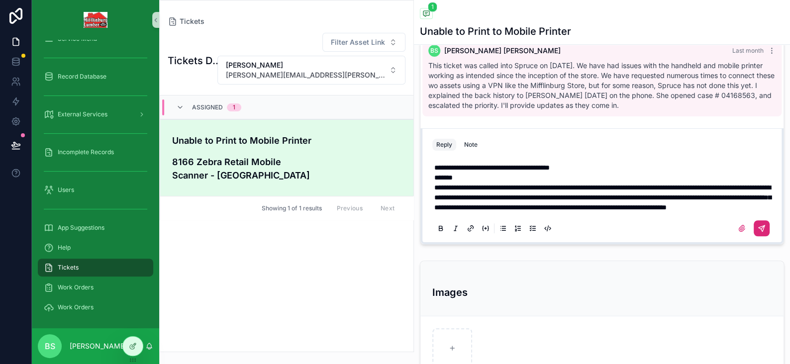
click at [758, 232] on icon "scrollable content" at bounding box center [762, 228] width 8 height 8
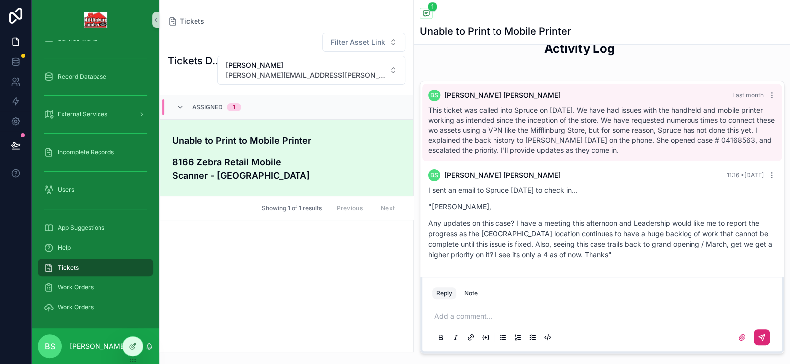
scroll to position [7, 0]
click at [768, 98] on icon "scrollable content" at bounding box center [772, 94] width 8 height 8
